Goal: Navigation & Orientation: Find specific page/section

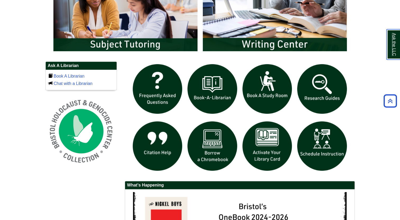
scroll to position [318, 0]
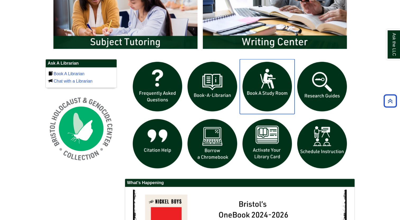
click at [265, 83] on img "slideshow" at bounding box center [267, 86] width 55 height 55
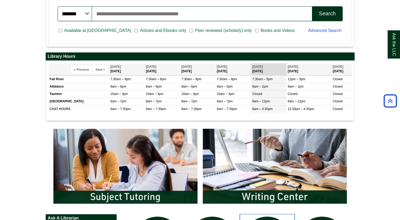
scroll to position [167, 0]
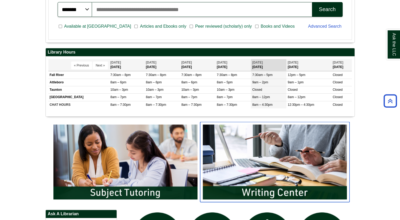
click at [297, 164] on img "slideshow" at bounding box center [274, 162] width 149 height 80
